Goal: Find specific page/section

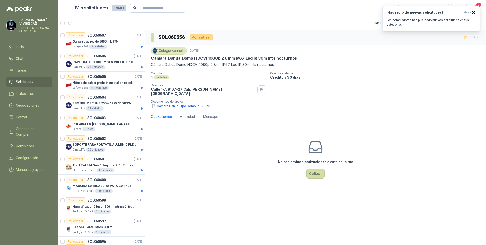
click at [184, 60] on p "Cámara Dahua Domo HDCVI 1080p 2.8mm IP67 Led IR 30m mts nocturnos" at bounding box center [224, 57] width 146 height 5
click at [108, 42] on p "Garrafa plástica de 5000 mL S 84" at bounding box center [96, 41] width 46 height 5
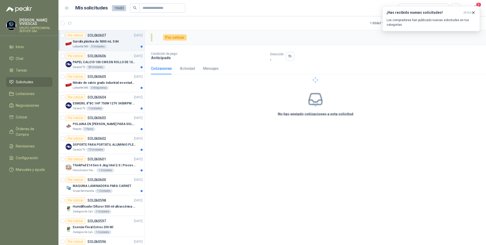
click at [117, 66] on div "Caracol TV 38 Unidades" at bounding box center [108, 67] width 70 height 4
click at [111, 87] on div "Lafayette SAS 5 Kilogramos" at bounding box center [108, 88] width 70 height 4
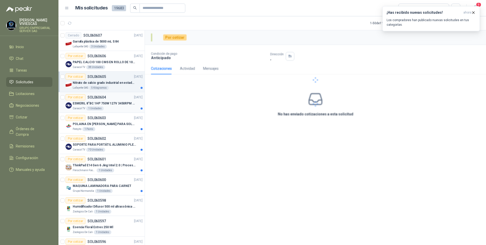
click at [117, 103] on p "ESMERIL 8"BC 1HP 750W 127V 3450RPM URREA" at bounding box center [104, 103] width 63 height 5
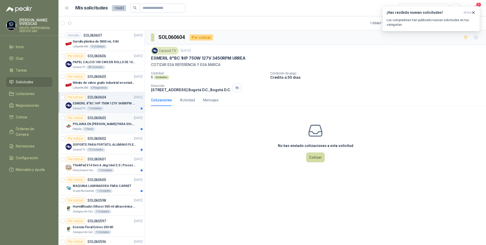
click at [120, 129] on div "Patojito 1 Pares" at bounding box center [108, 129] width 70 height 4
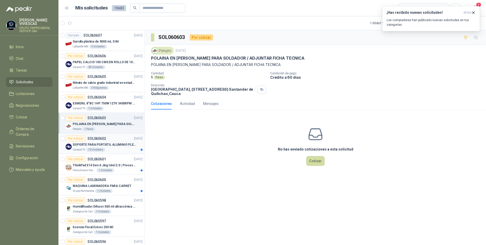
click at [112, 148] on div "Caracol TV 70 Unidades" at bounding box center [108, 150] width 70 height 4
